Goal: Information Seeking & Learning: Understand process/instructions

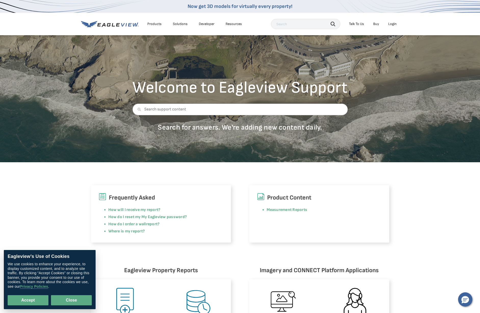
click at [56, 303] on button "Close" at bounding box center [71, 300] width 41 height 10
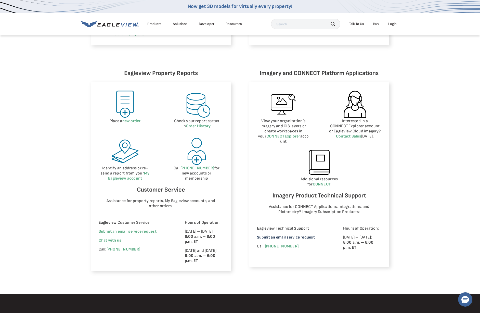
scroll to position [120, 0]
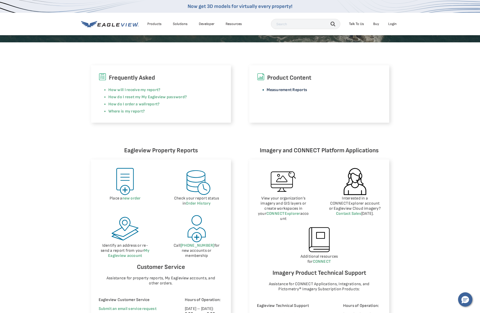
click at [301, 88] on link "Measurement Reports" at bounding box center [287, 89] width 41 height 5
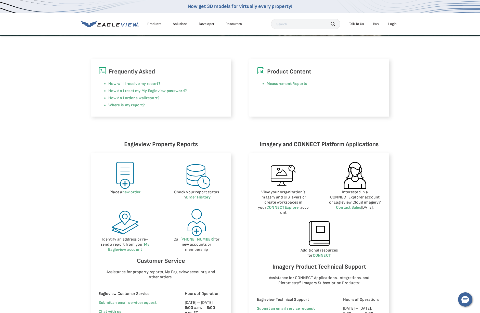
scroll to position [154, 0]
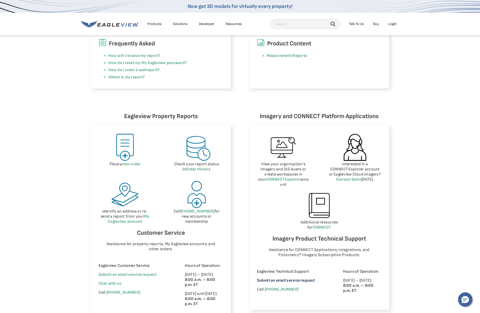
click at [297, 278] on link "Submit an email service request" at bounding box center [286, 280] width 58 height 5
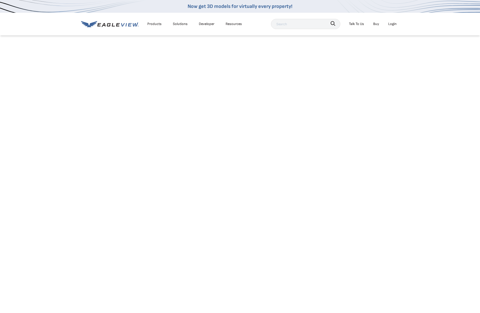
scroll to position [57, 0]
